Goal: Navigation & Orientation: Find specific page/section

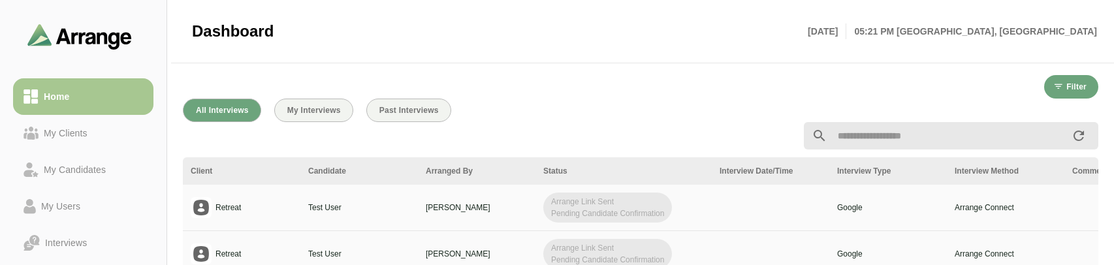
scroll to position [490, 0]
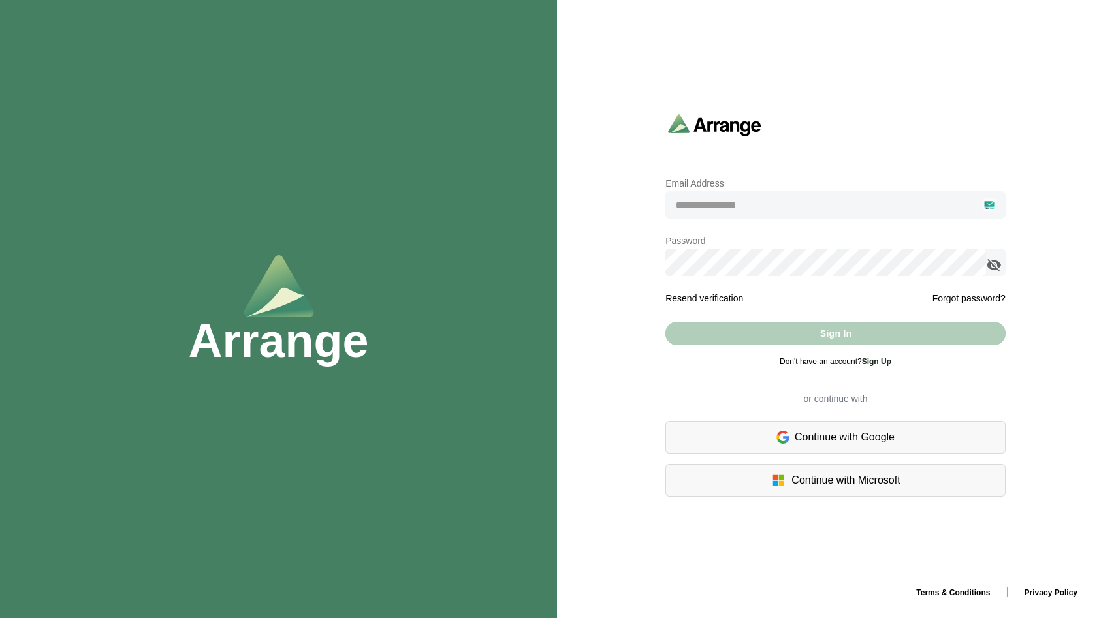
click at [813, 436] on div "Continue with Google" at bounding box center [835, 437] width 340 height 33
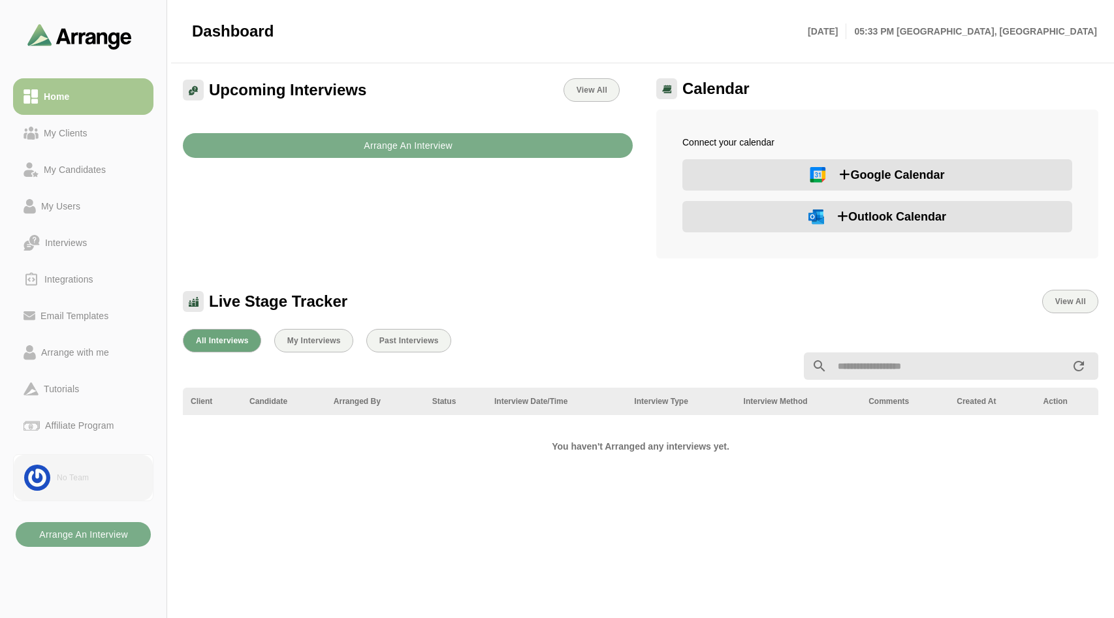
click at [87, 465] on link "No Team" at bounding box center [83, 477] width 140 height 47
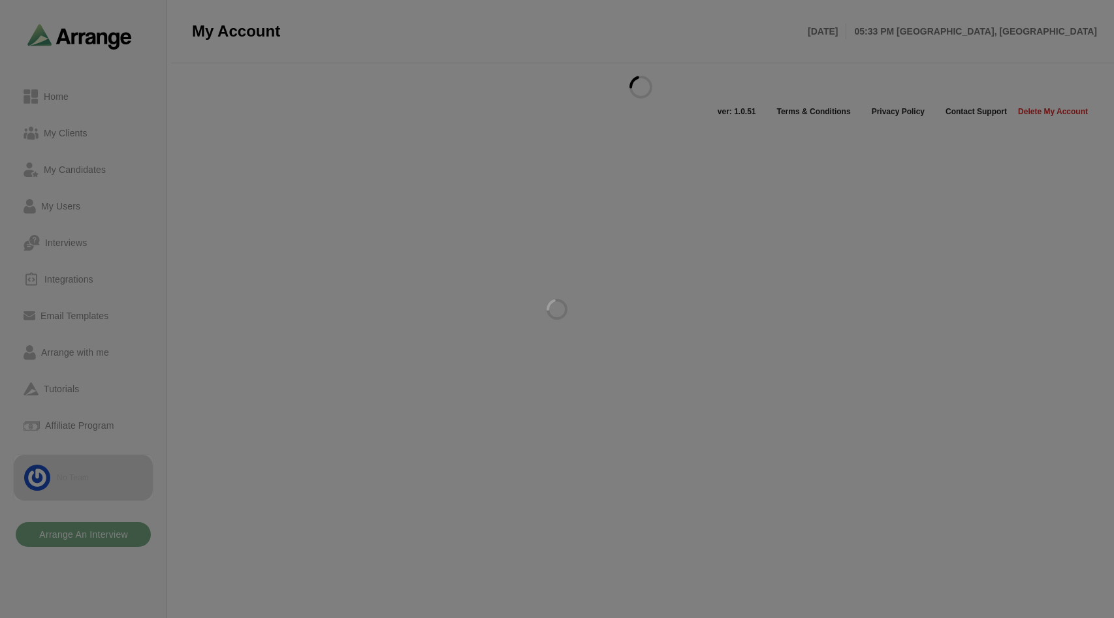
click at [127, 234] on div at bounding box center [557, 309] width 1114 height 618
click at [60, 201] on div at bounding box center [557, 309] width 1114 height 618
click at [65, 212] on div at bounding box center [557, 309] width 1114 height 618
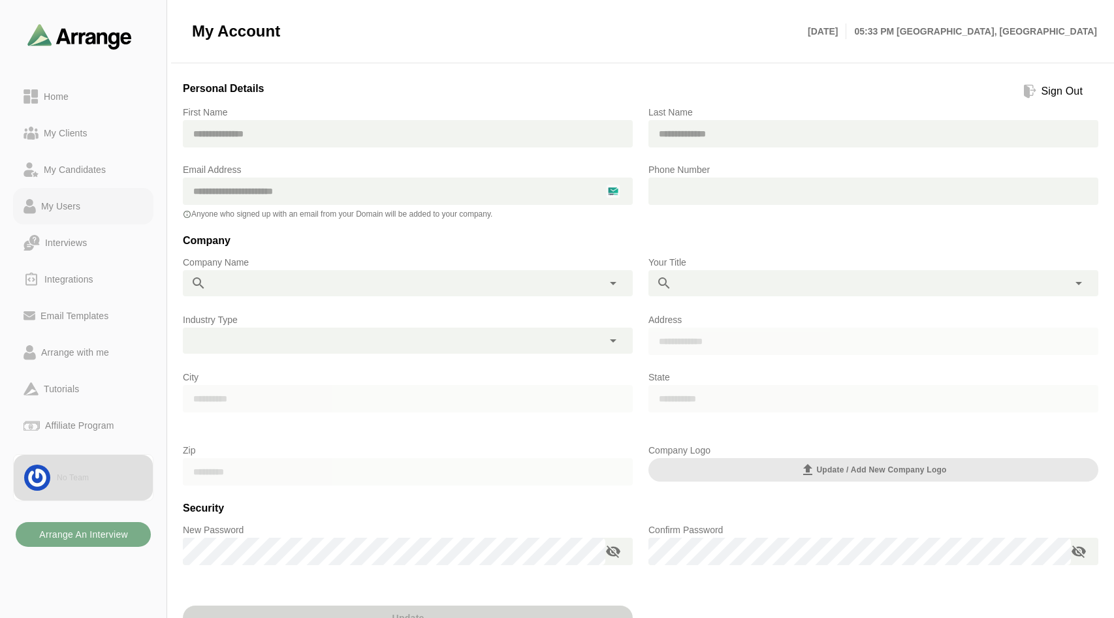
click at [52, 213] on div "My Users" at bounding box center [61, 206] width 50 height 16
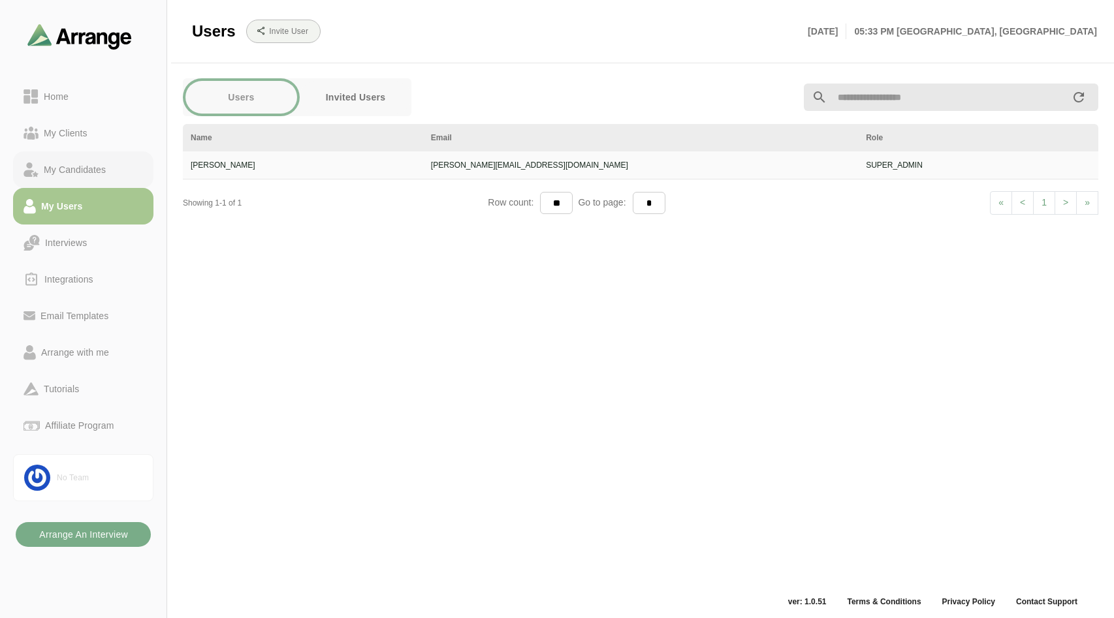
click at [80, 162] on div "My Candidates" at bounding box center [75, 170] width 72 height 16
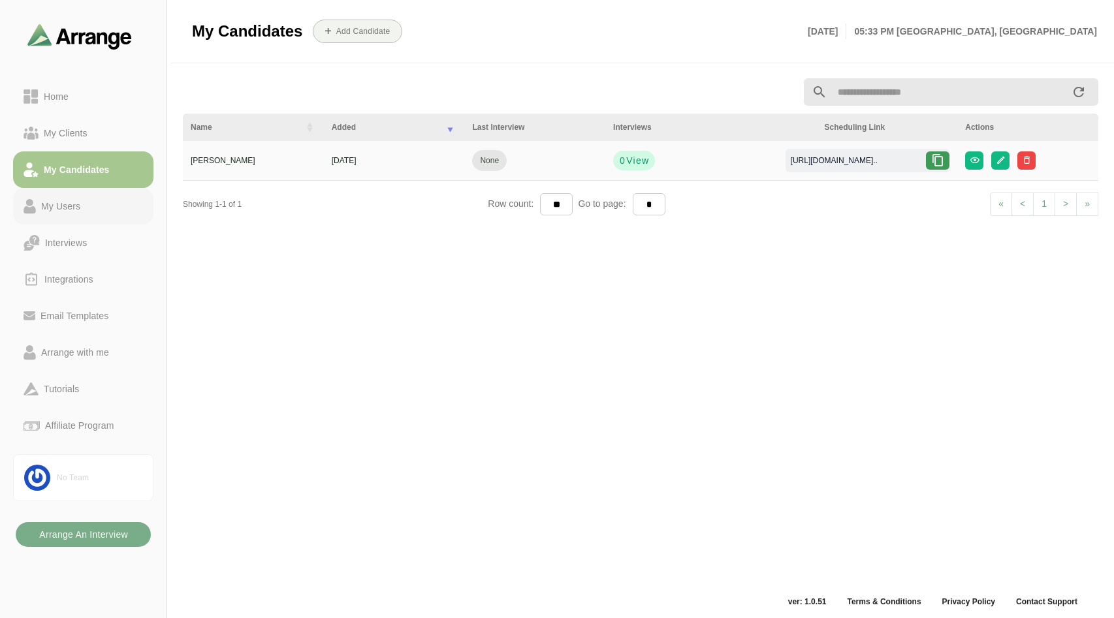
click at [71, 220] on link "My Users" at bounding box center [83, 206] width 140 height 37
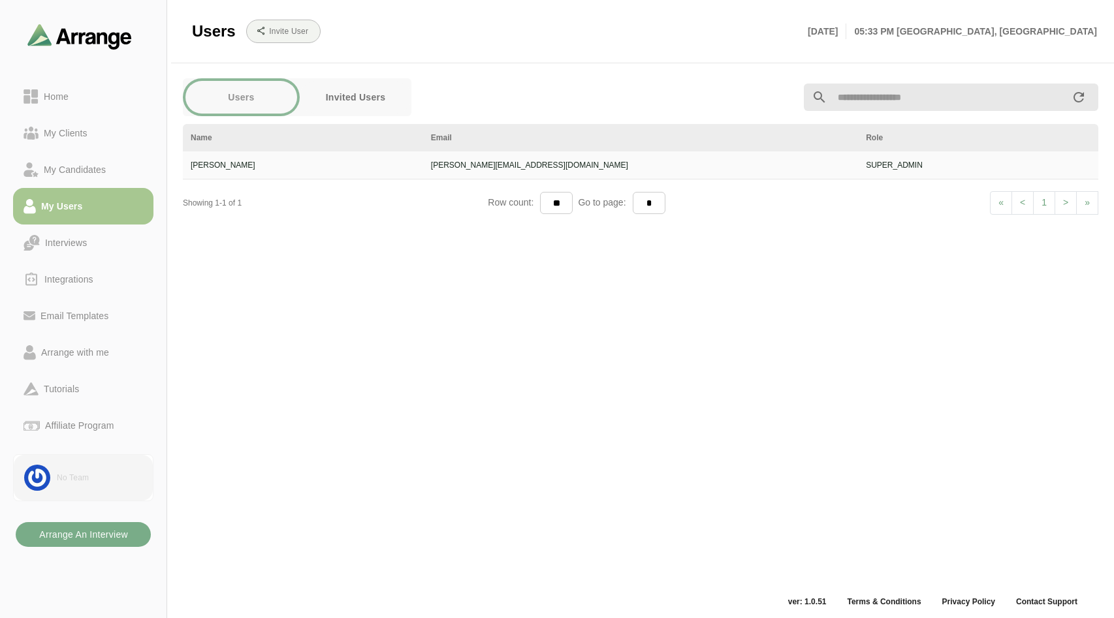
click at [82, 487] on link "No Team" at bounding box center [83, 477] width 140 height 47
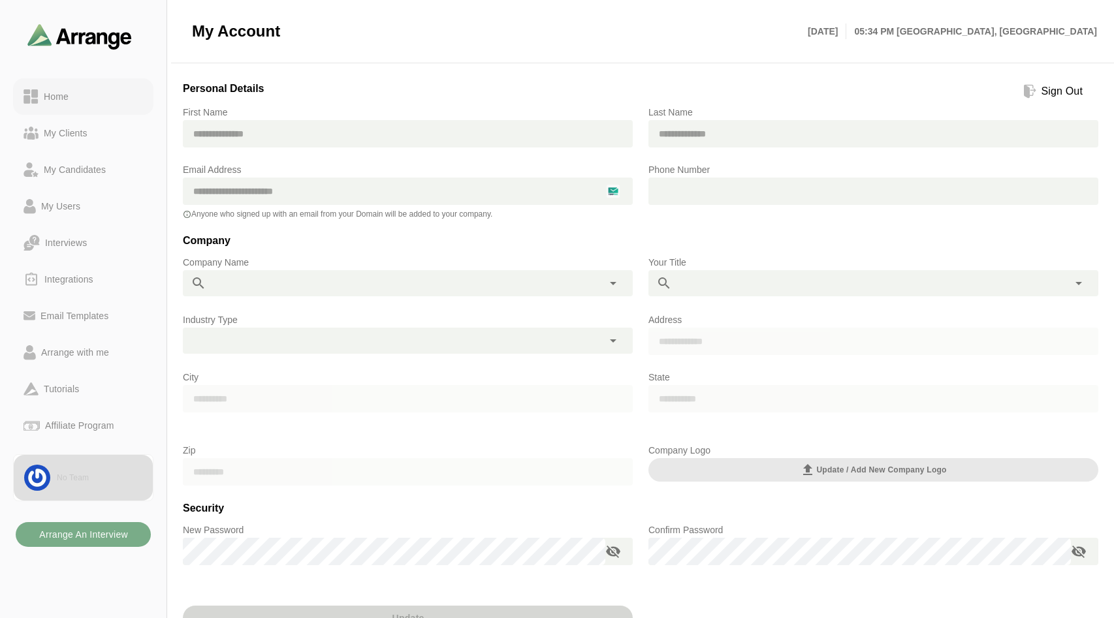
click at [67, 92] on div "Home" at bounding box center [56, 97] width 35 height 16
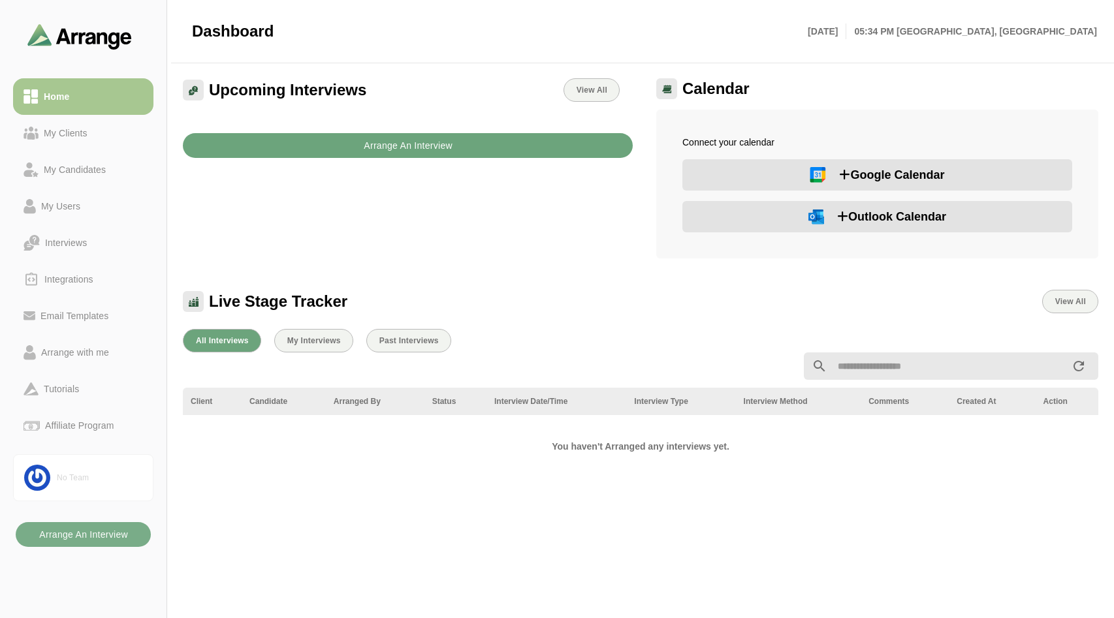
click at [422, 152] on b "Arrange An Interview" at bounding box center [407, 145] width 89 height 25
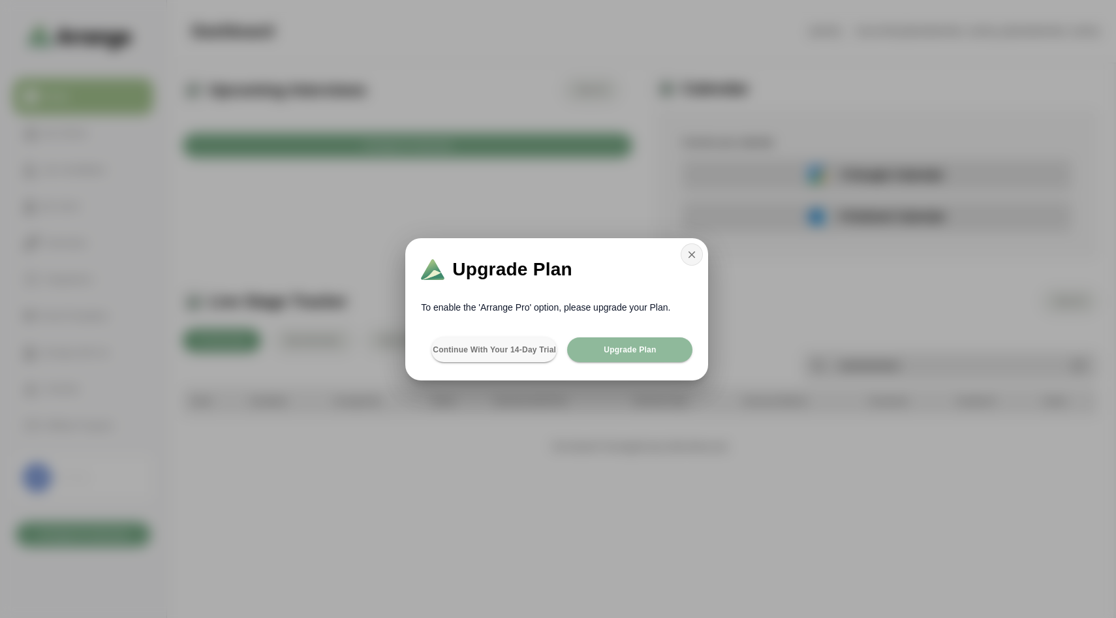
click at [689, 255] on icon "button" at bounding box center [692, 255] width 12 height 12
